Goal: Transaction & Acquisition: Purchase product/service

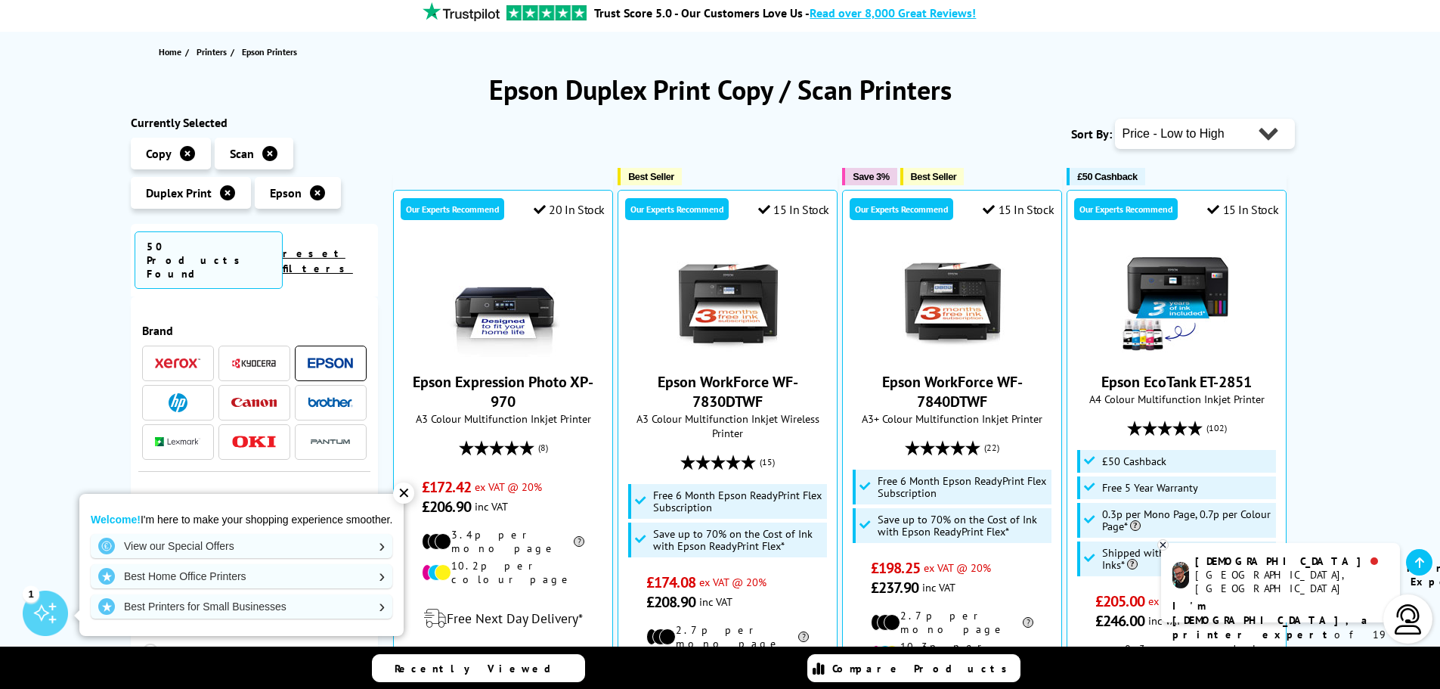
scroll to position [151, 0]
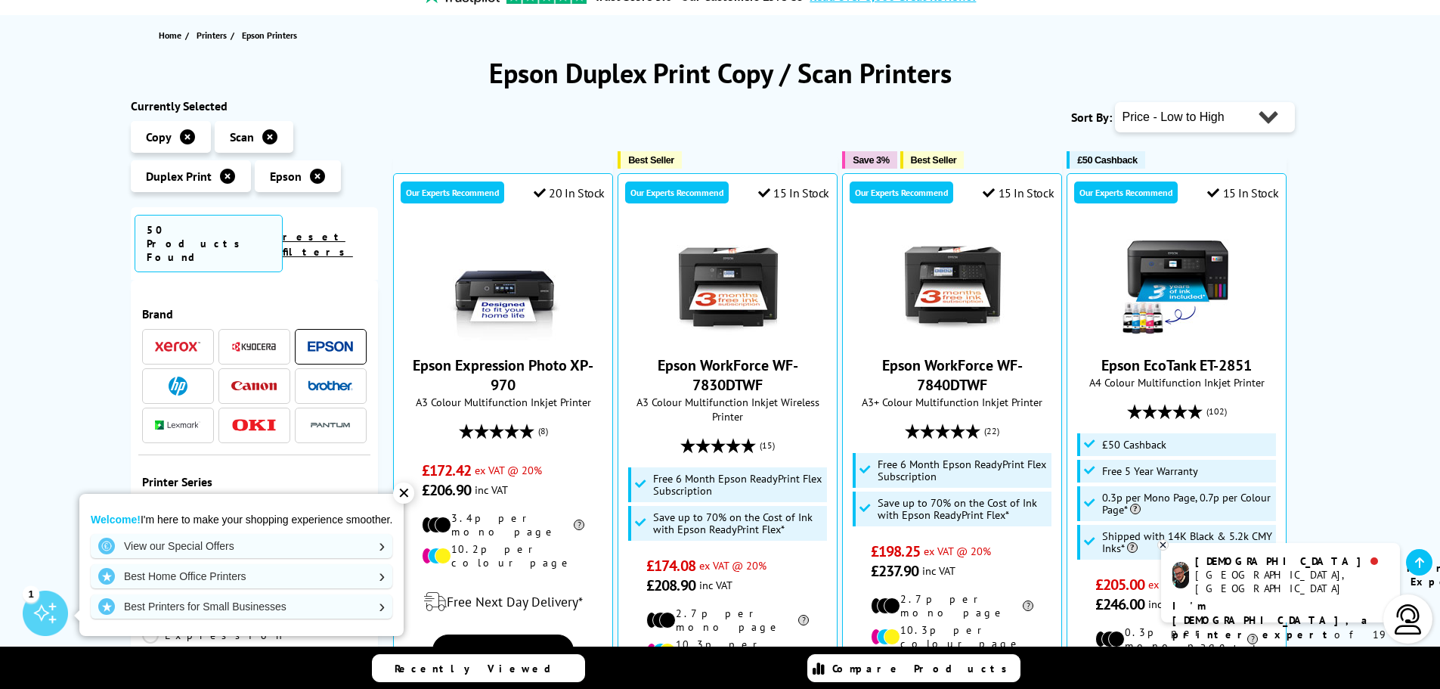
click at [406, 496] on div "✕" at bounding box center [403, 492] width 21 height 21
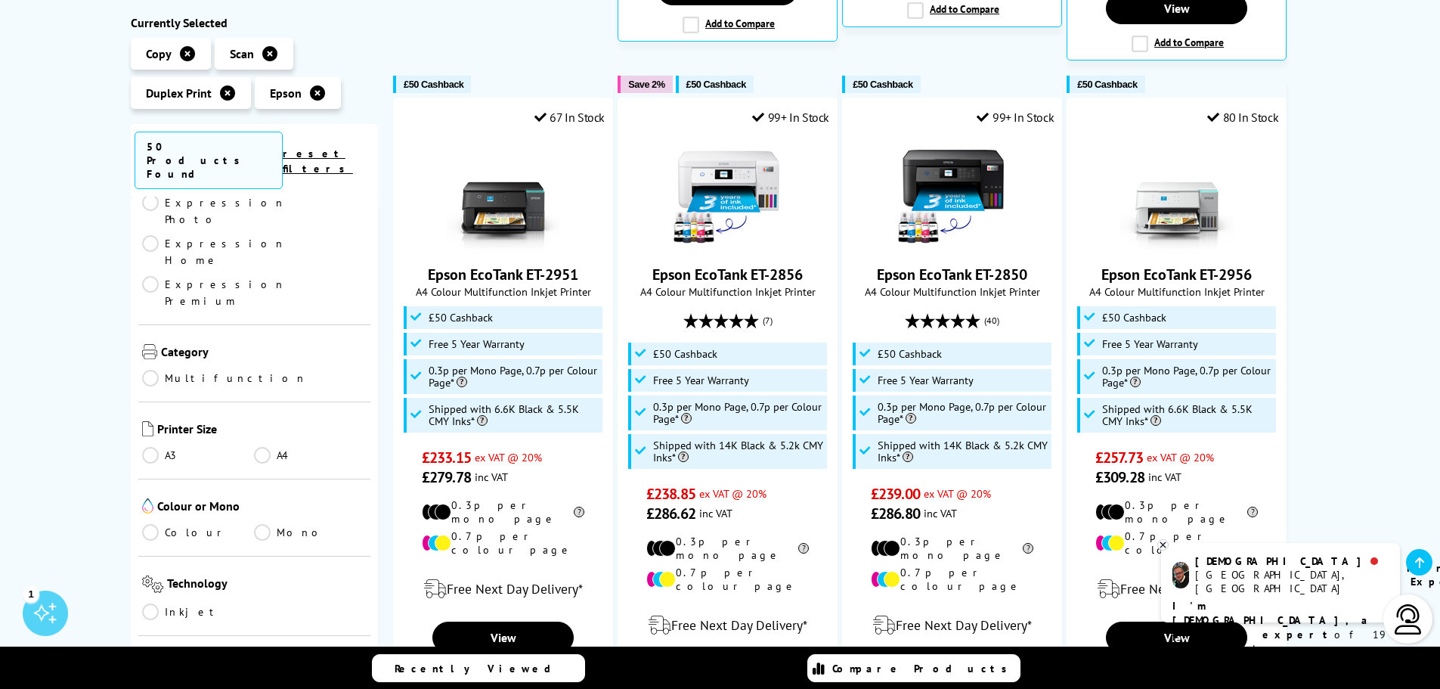
scroll to position [454, 0]
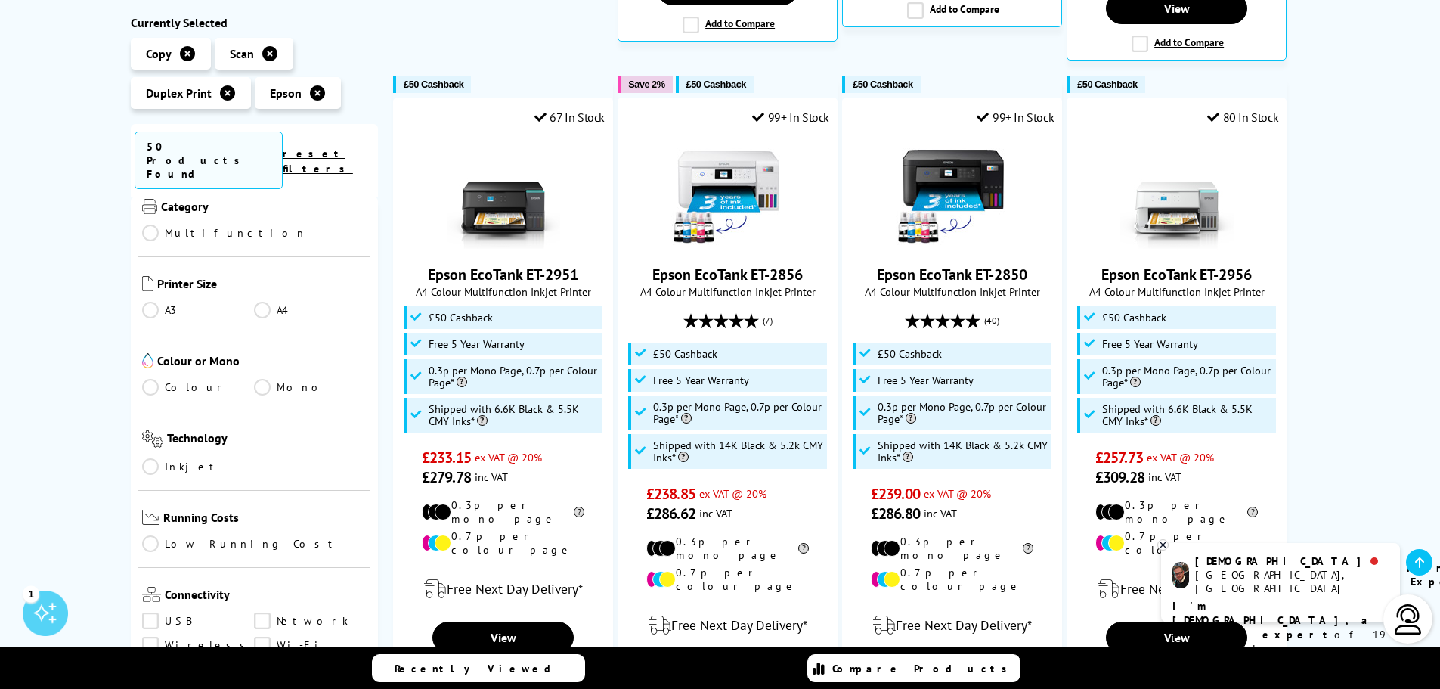
click at [258, 379] on link "Mono" at bounding box center [310, 387] width 113 height 17
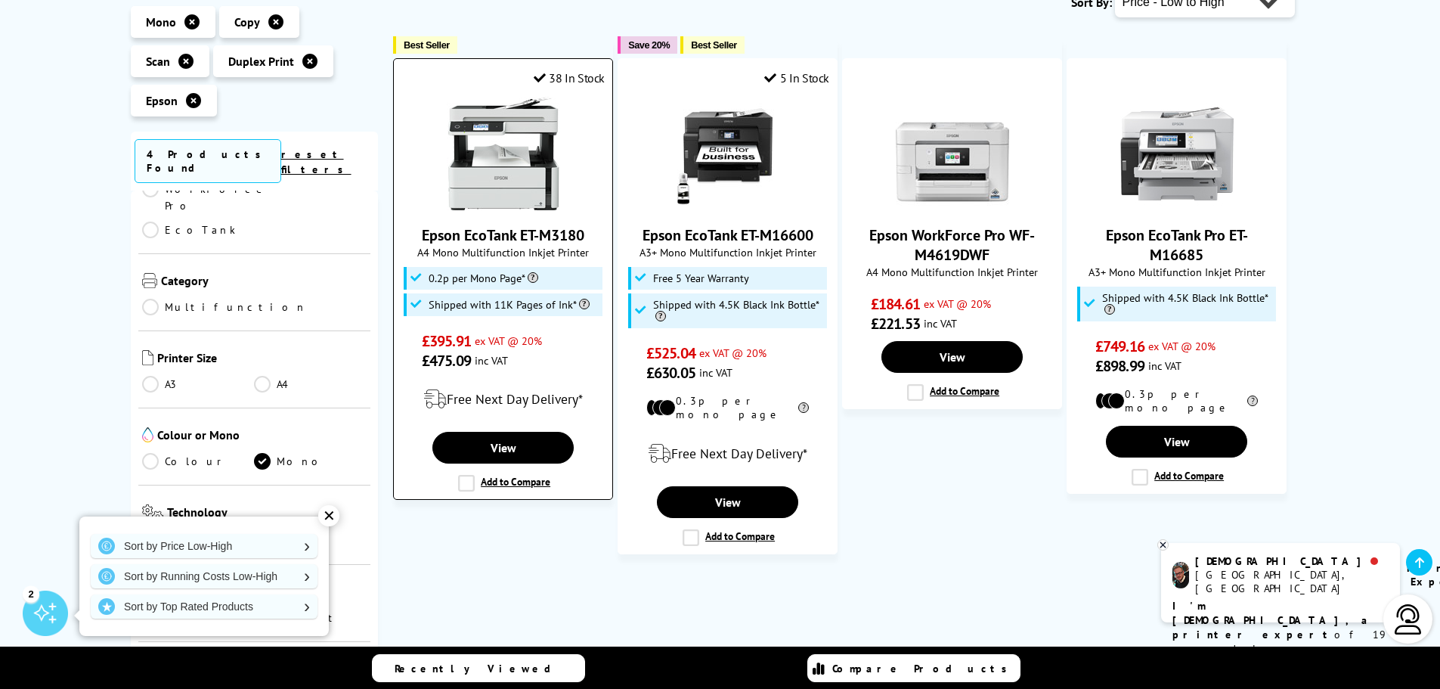
scroll to position [302, 0]
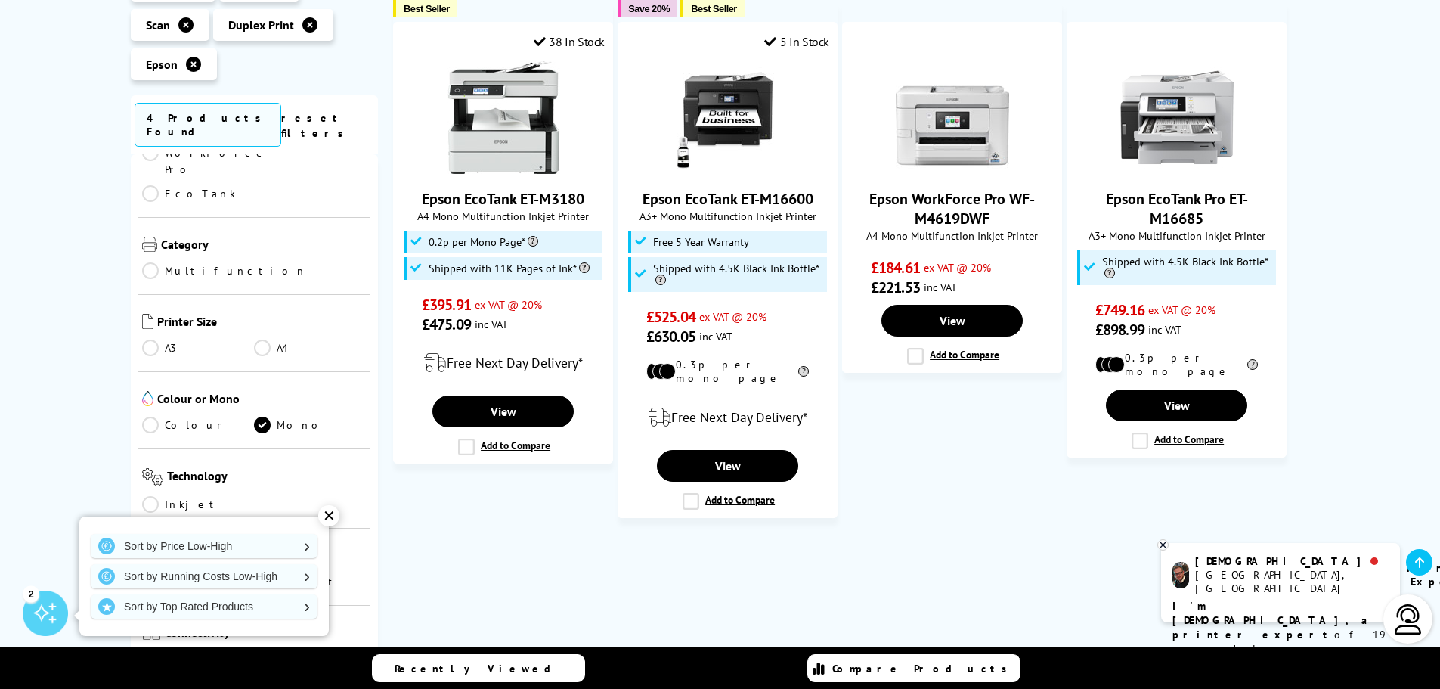
click at [187, 417] on link "Colour" at bounding box center [198, 425] width 113 height 17
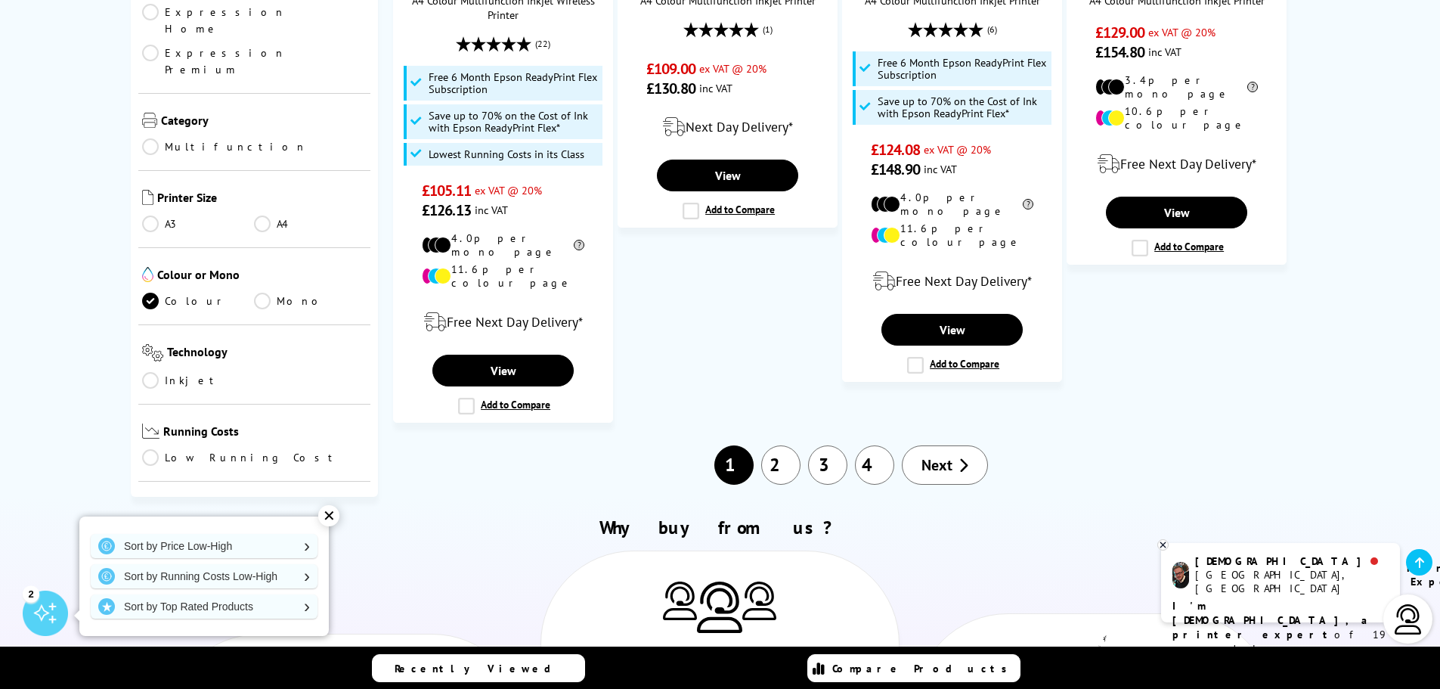
scroll to position [1966, 0]
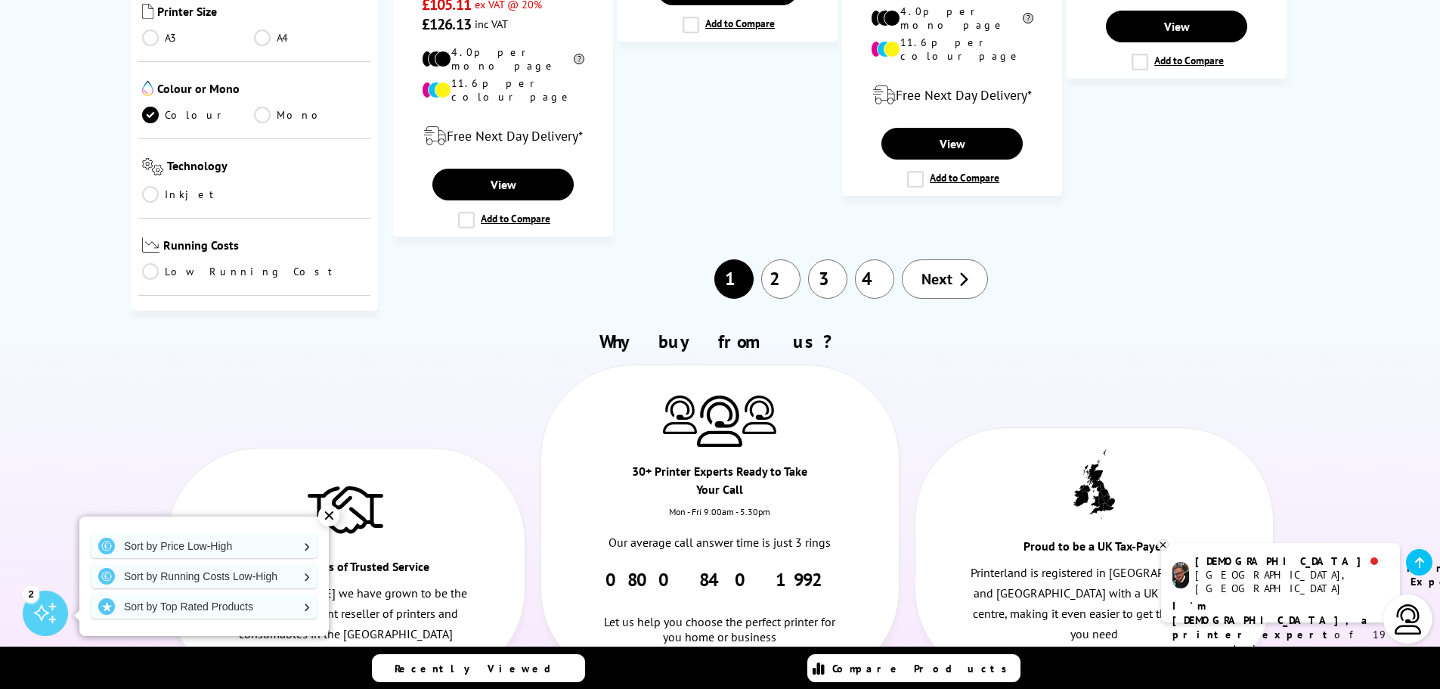
click at [945, 259] on link "Next" at bounding box center [945, 278] width 86 height 39
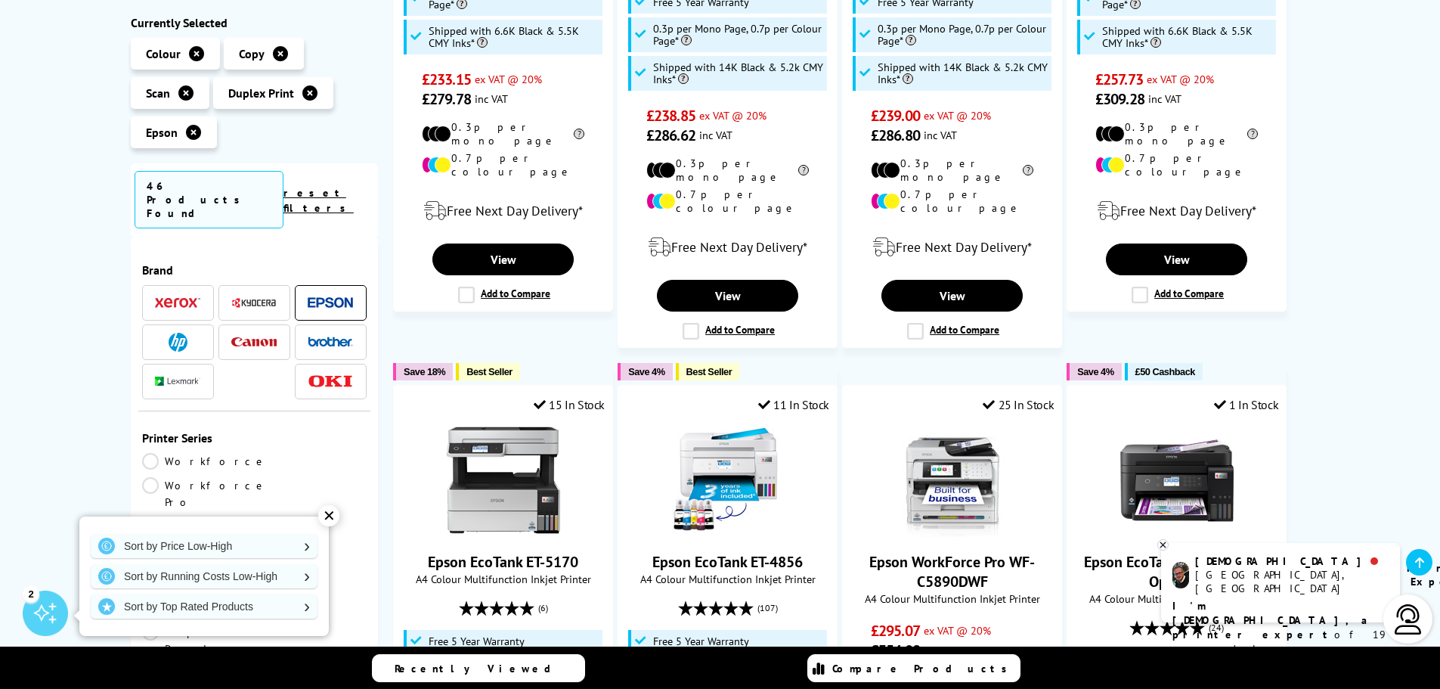
scroll to position [1436, 0]
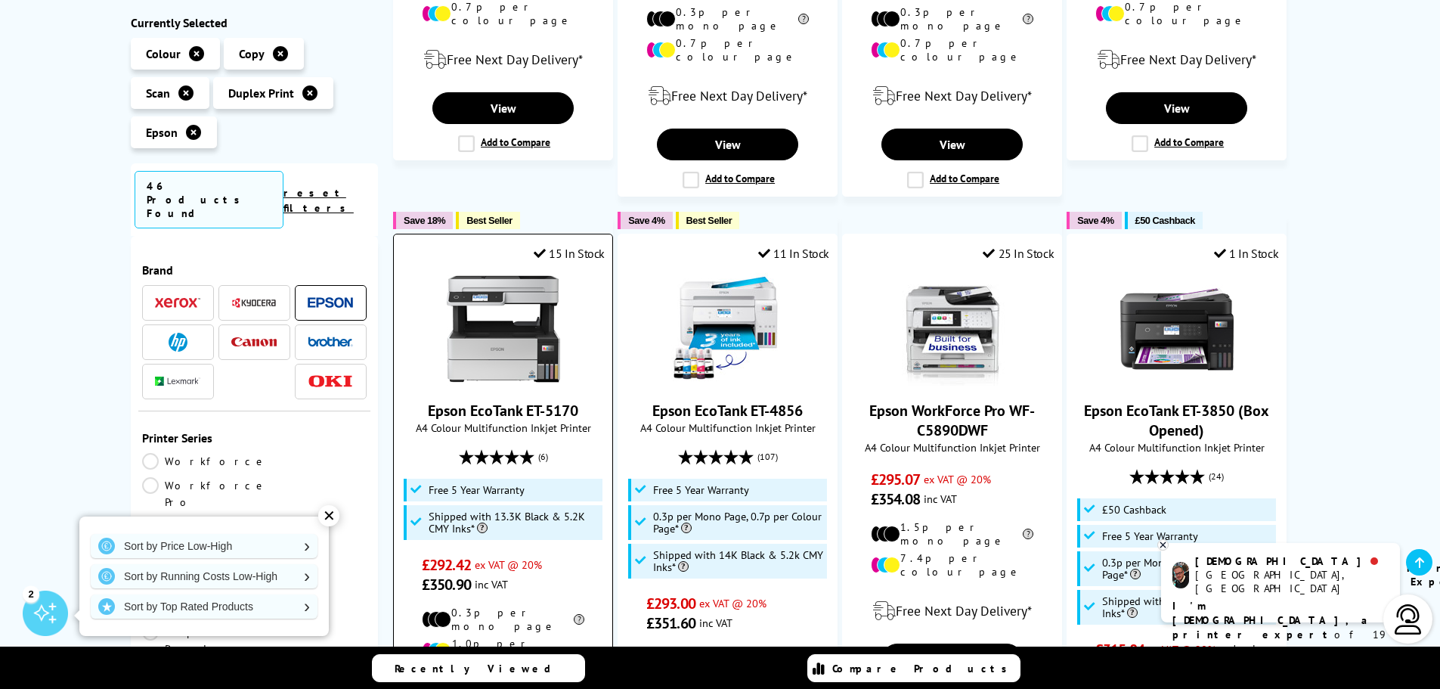
click at [550, 373] on picture at bounding box center [503, 380] width 113 height 15
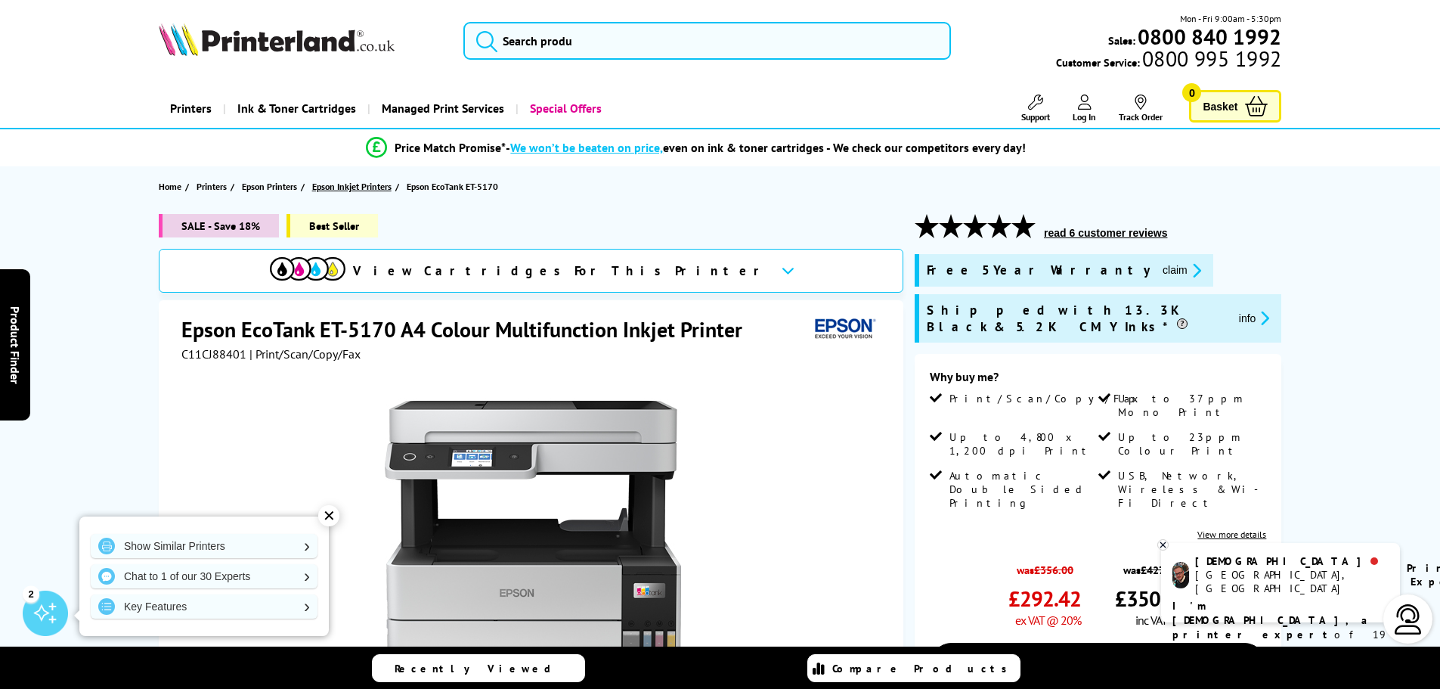
click at [361, 186] on span "Epson Inkjet Printers" at bounding box center [351, 186] width 79 height 16
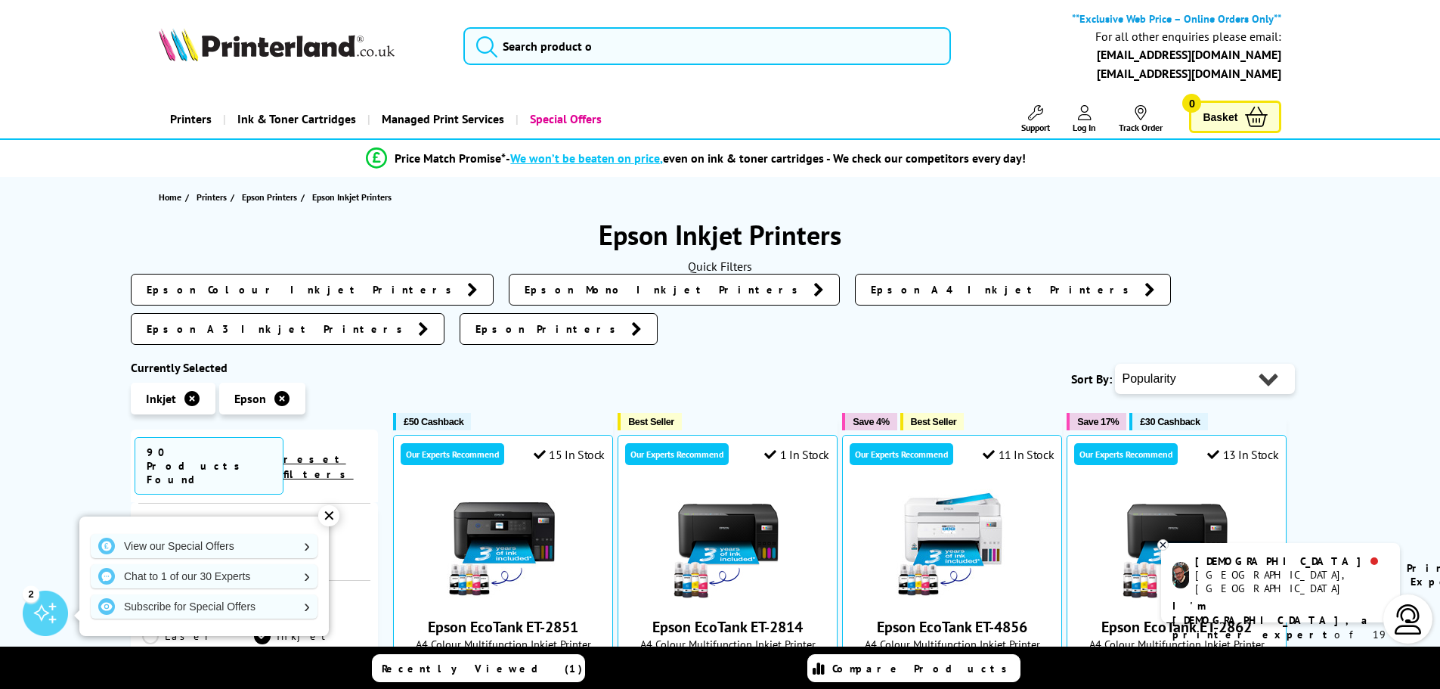
click at [1173, 364] on select "Popularity Rating Price - Low to High Price - High to Low Running Costs - Low t…" at bounding box center [1205, 379] width 180 height 30
select select "Price Ascending"
click at [1115, 364] on select "Popularity Rating Price - Low to High Price - High to Low Running Costs - Low t…" at bounding box center [1205, 379] width 180 height 30
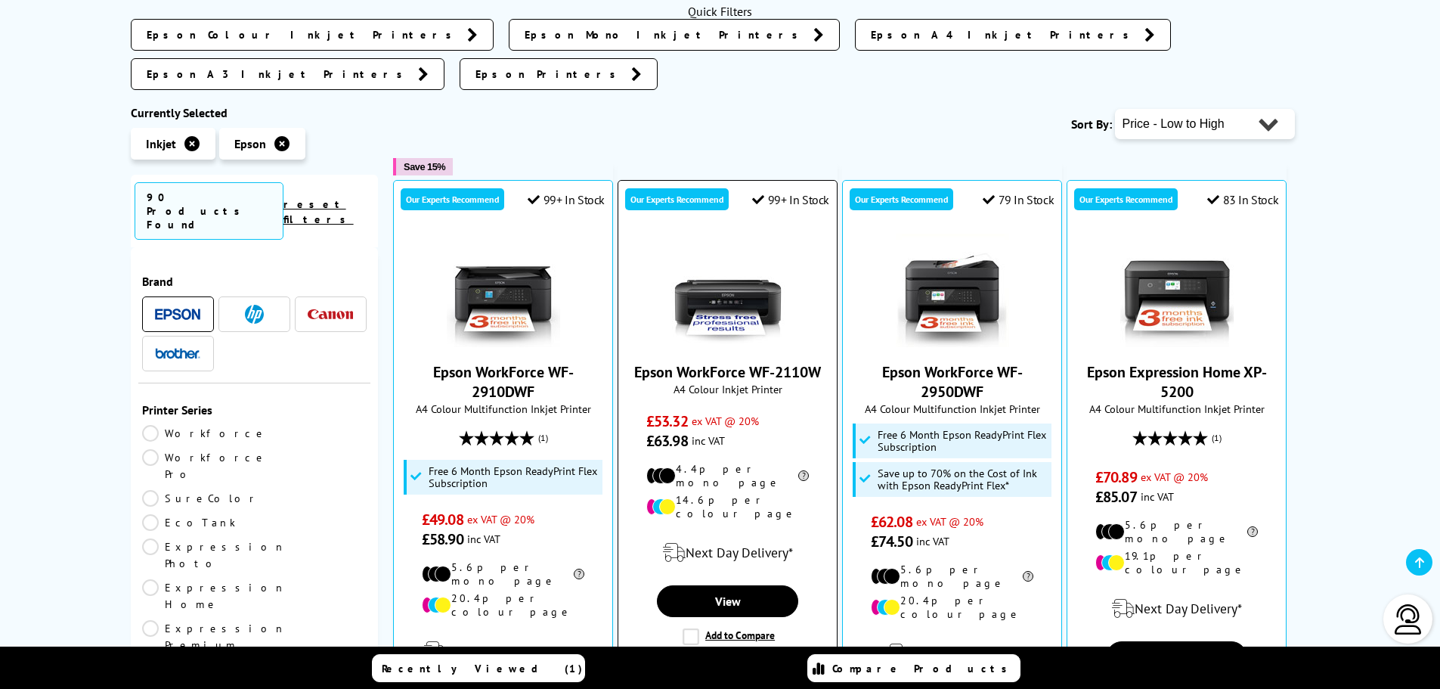
scroll to position [378, 0]
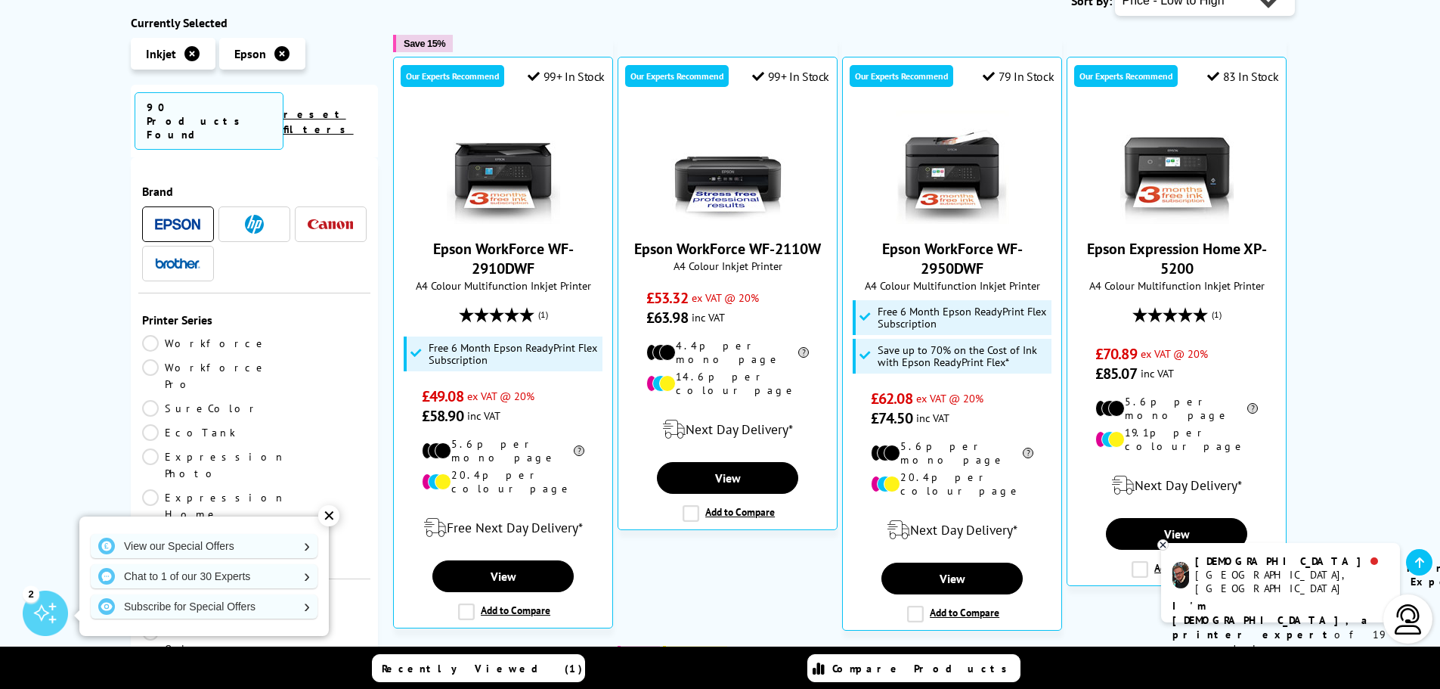
click at [255, 424] on link "EcoTank" at bounding box center [198, 432] width 113 height 17
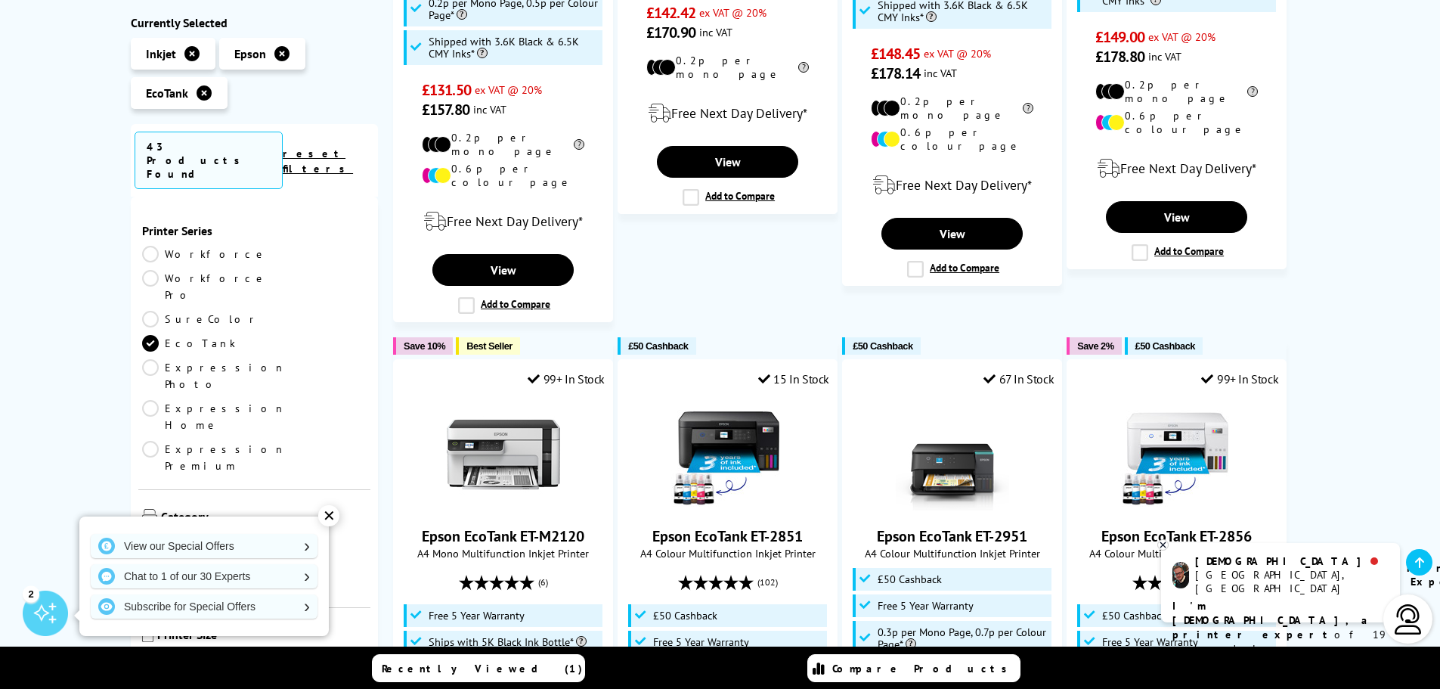
scroll to position [680, 0]
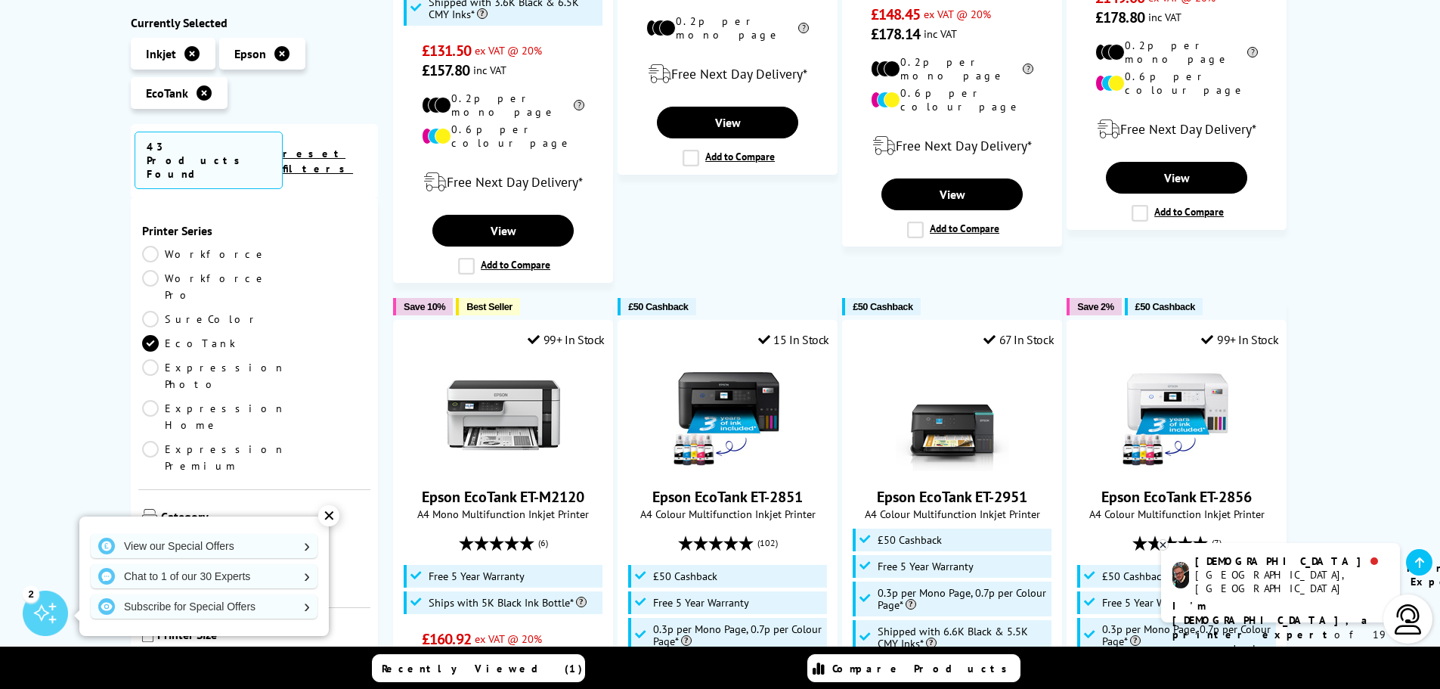
click at [329, 518] on div "✕" at bounding box center [328, 515] width 21 height 21
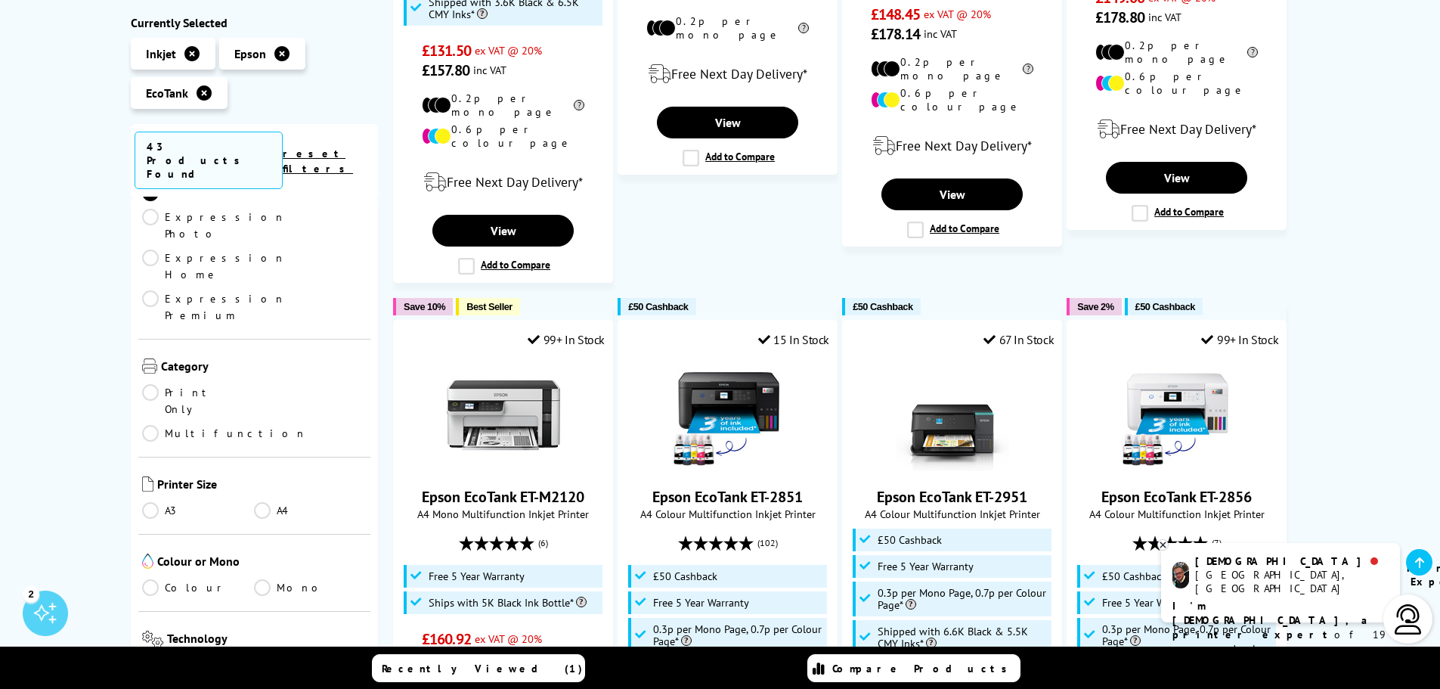
scroll to position [151, 0]
click at [265, 578] on link "Mono" at bounding box center [310, 586] width 113 height 17
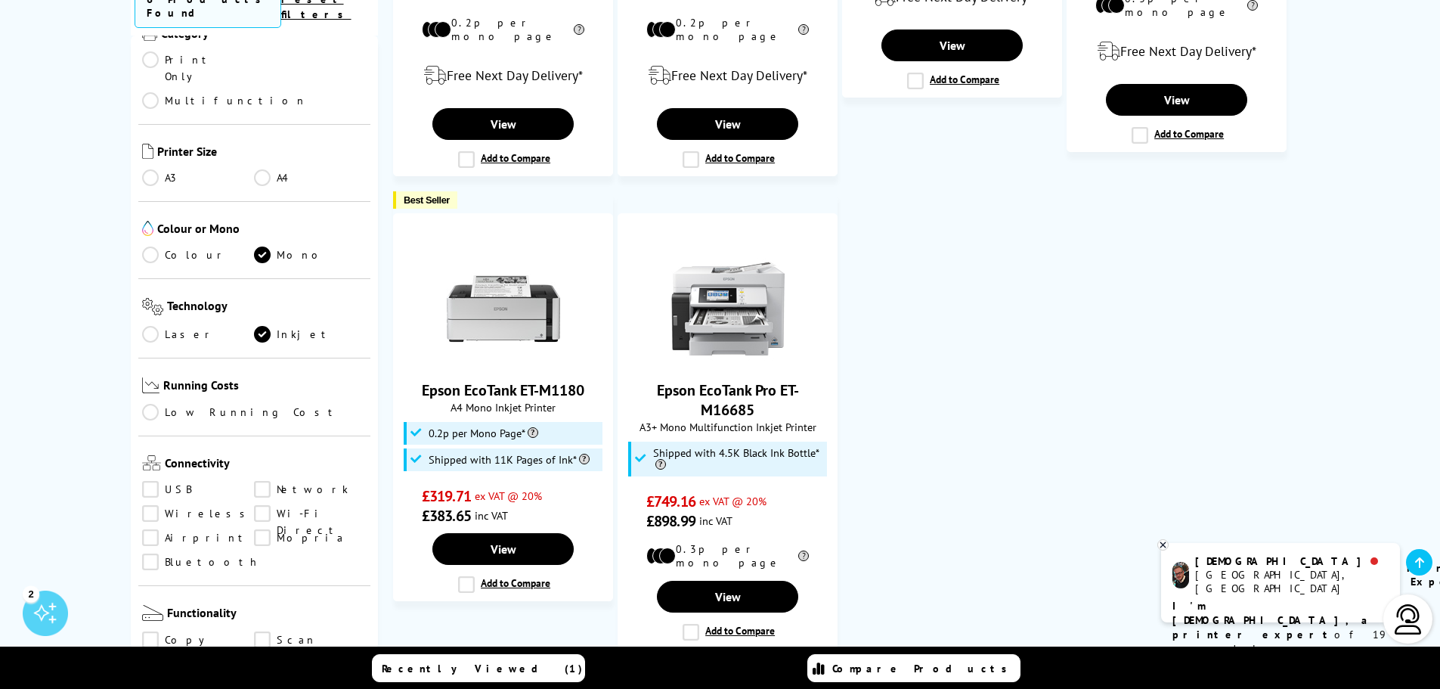
scroll to position [680, 0]
